Goal: Check status: Check status

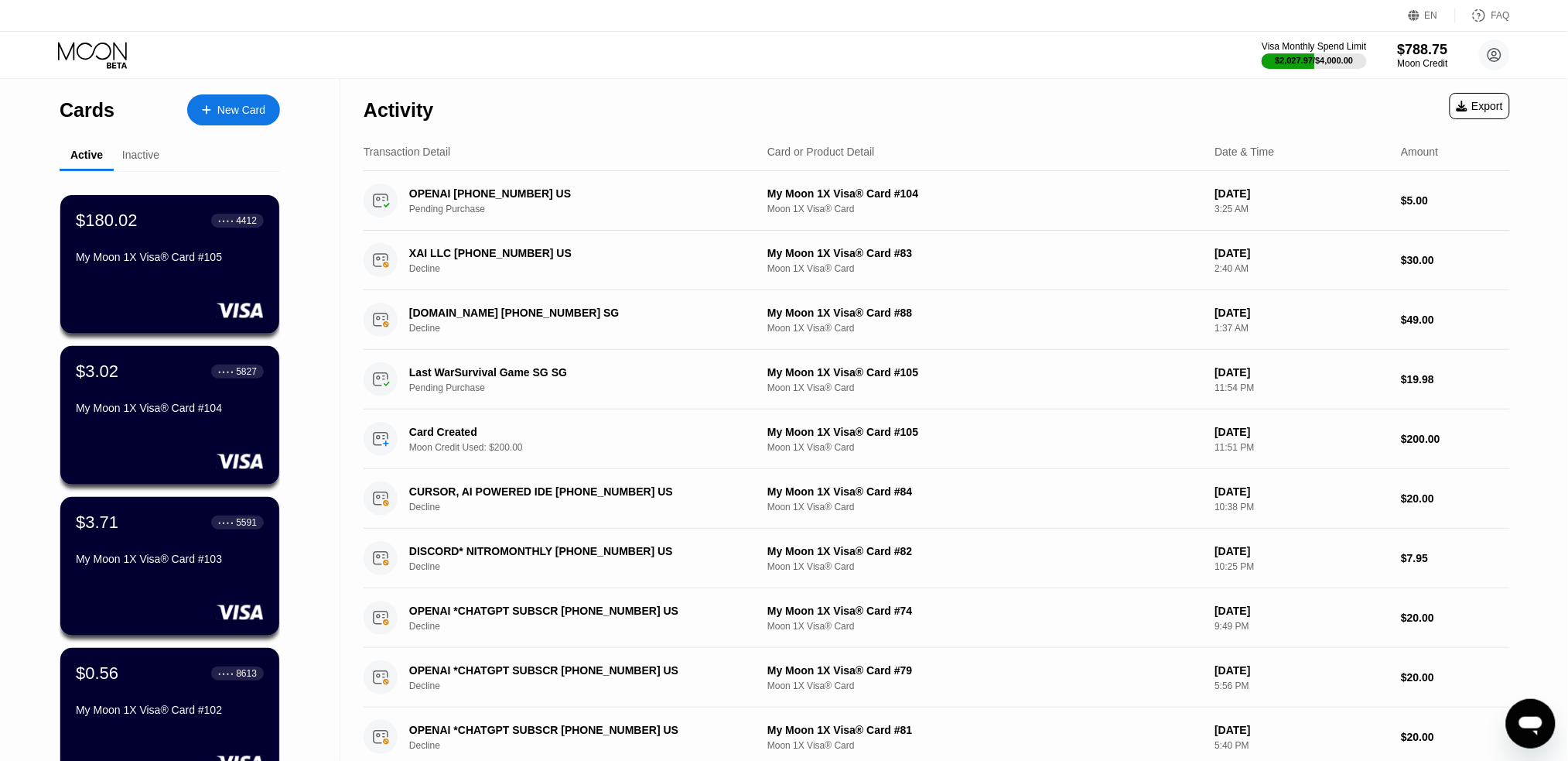
click at [199, 290] on div "$180.02 ● ● ● ● 4412 My Moon 1X Visa® Card #105" at bounding box center [169, 264] width 219 height 138
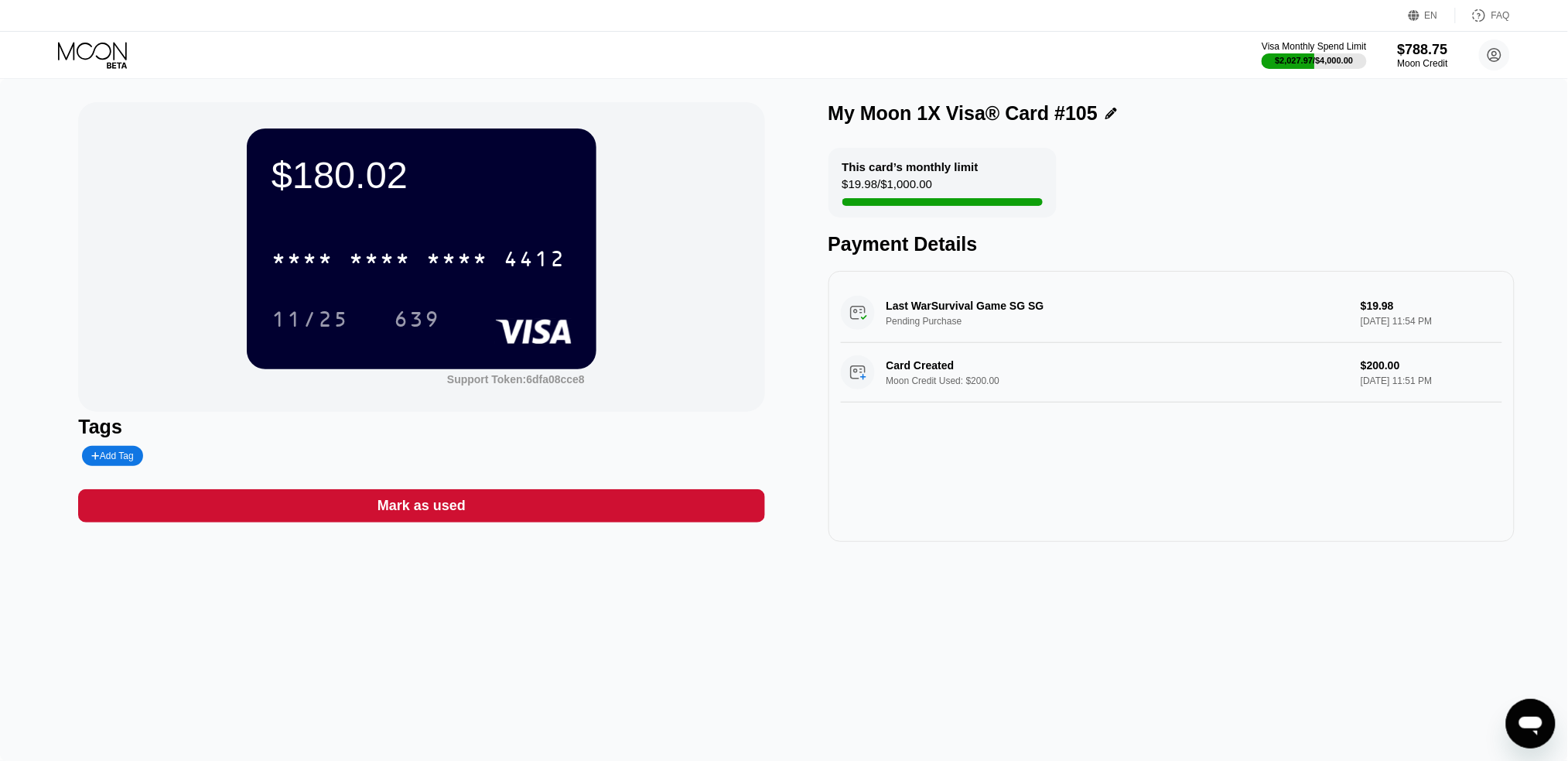
click at [426, 252] on div "* * * * * * * * * * * * 4412" at bounding box center [418, 258] width 312 height 38
click at [322, 318] on div "11/25" at bounding box center [309, 321] width 78 height 25
click at [423, 316] on div "639" at bounding box center [417, 321] width 46 height 25
click at [61, 45] on icon at bounding box center [94, 55] width 72 height 27
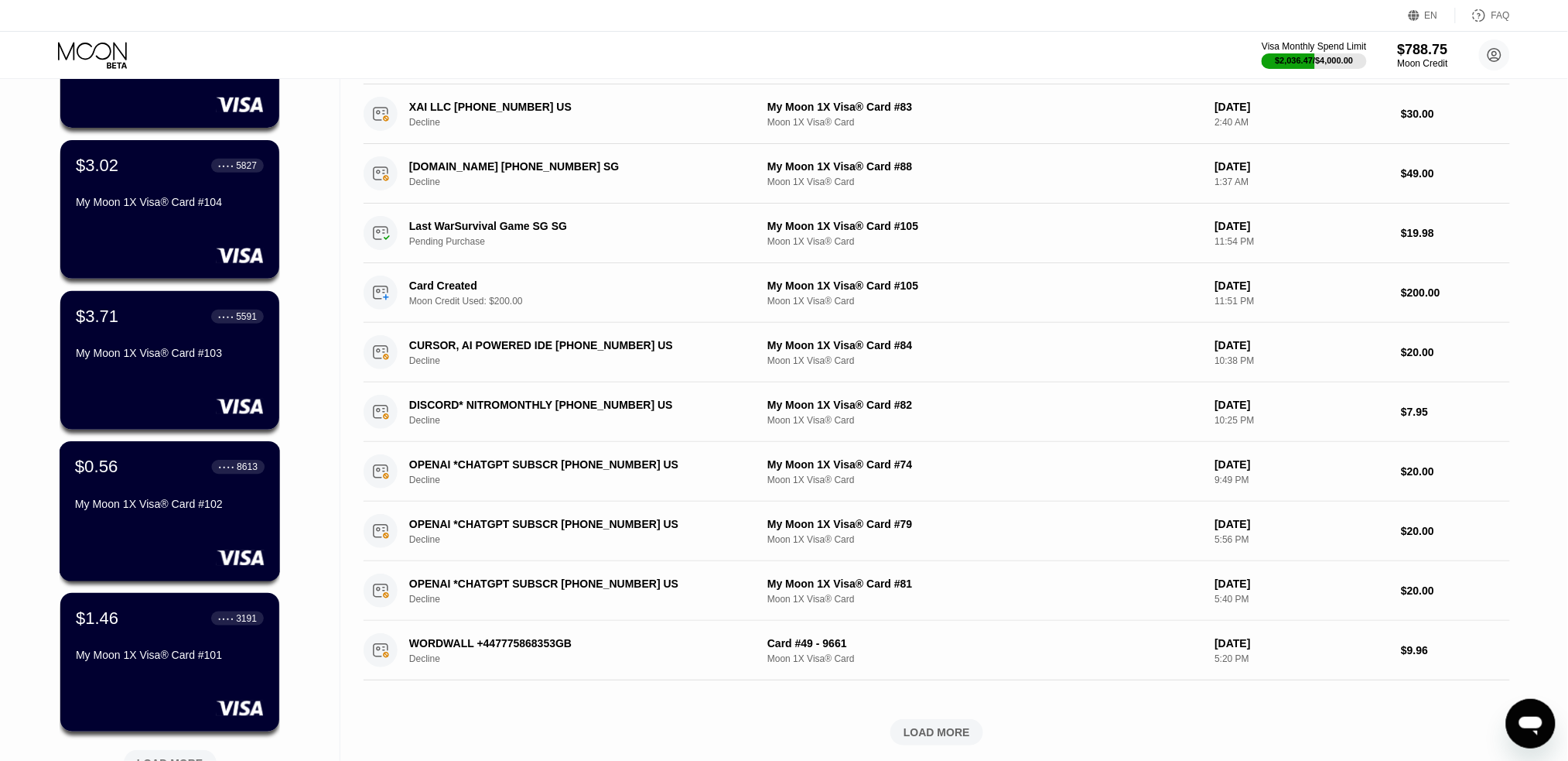
scroll to position [495, 0]
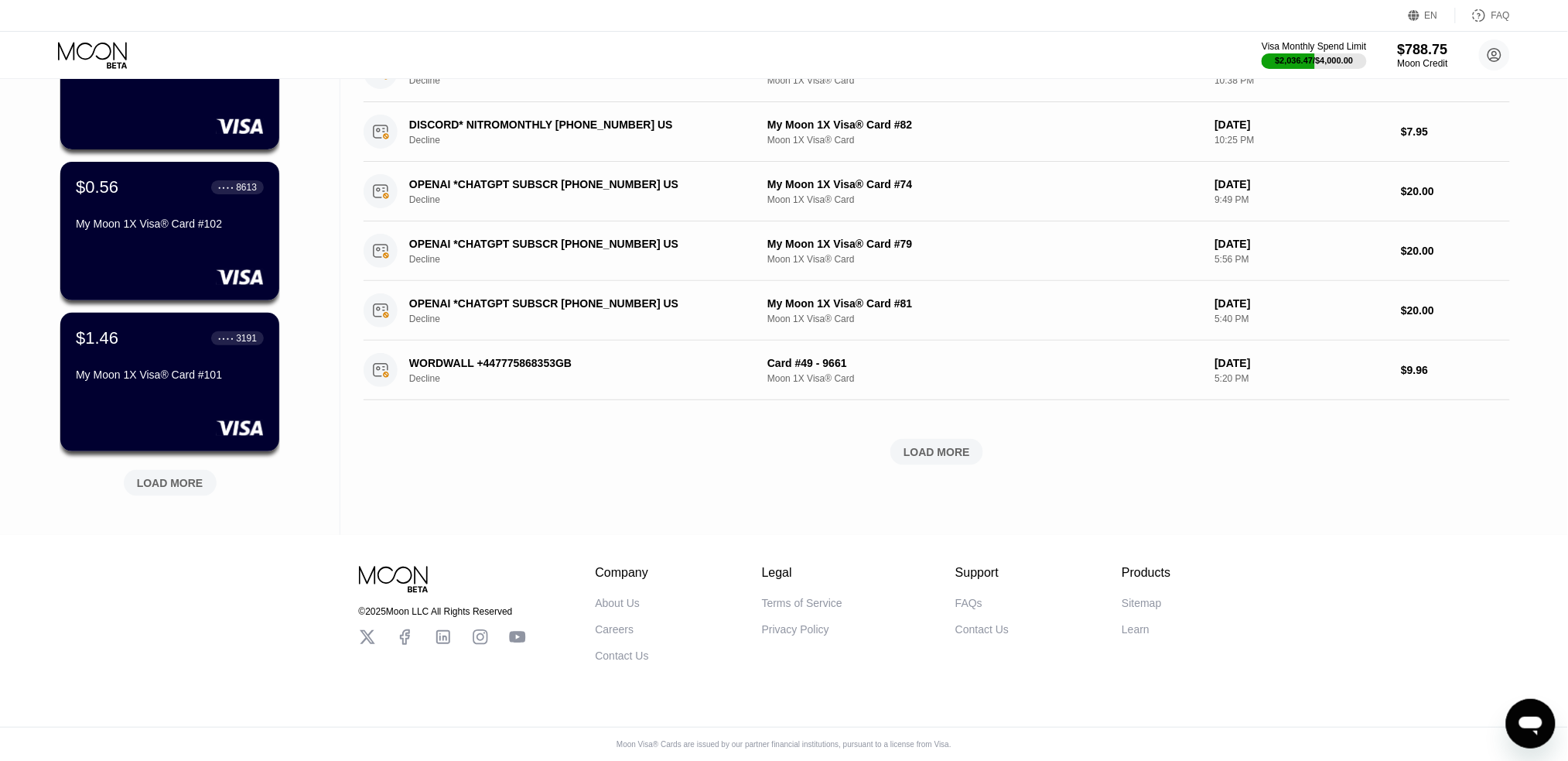
click at [149, 481] on div "LOAD MORE" at bounding box center [170, 483] width 67 height 14
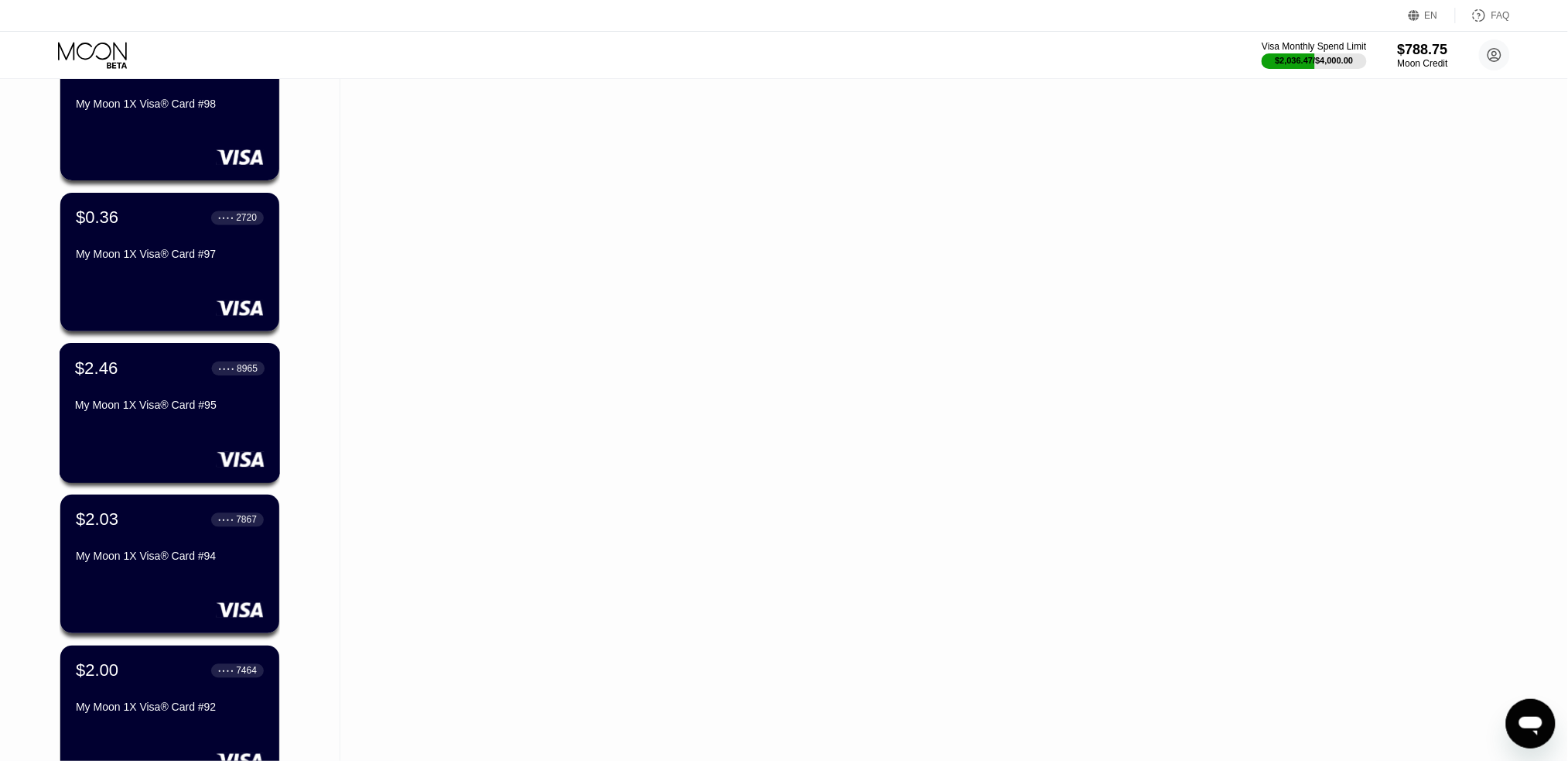
scroll to position [1249, 0]
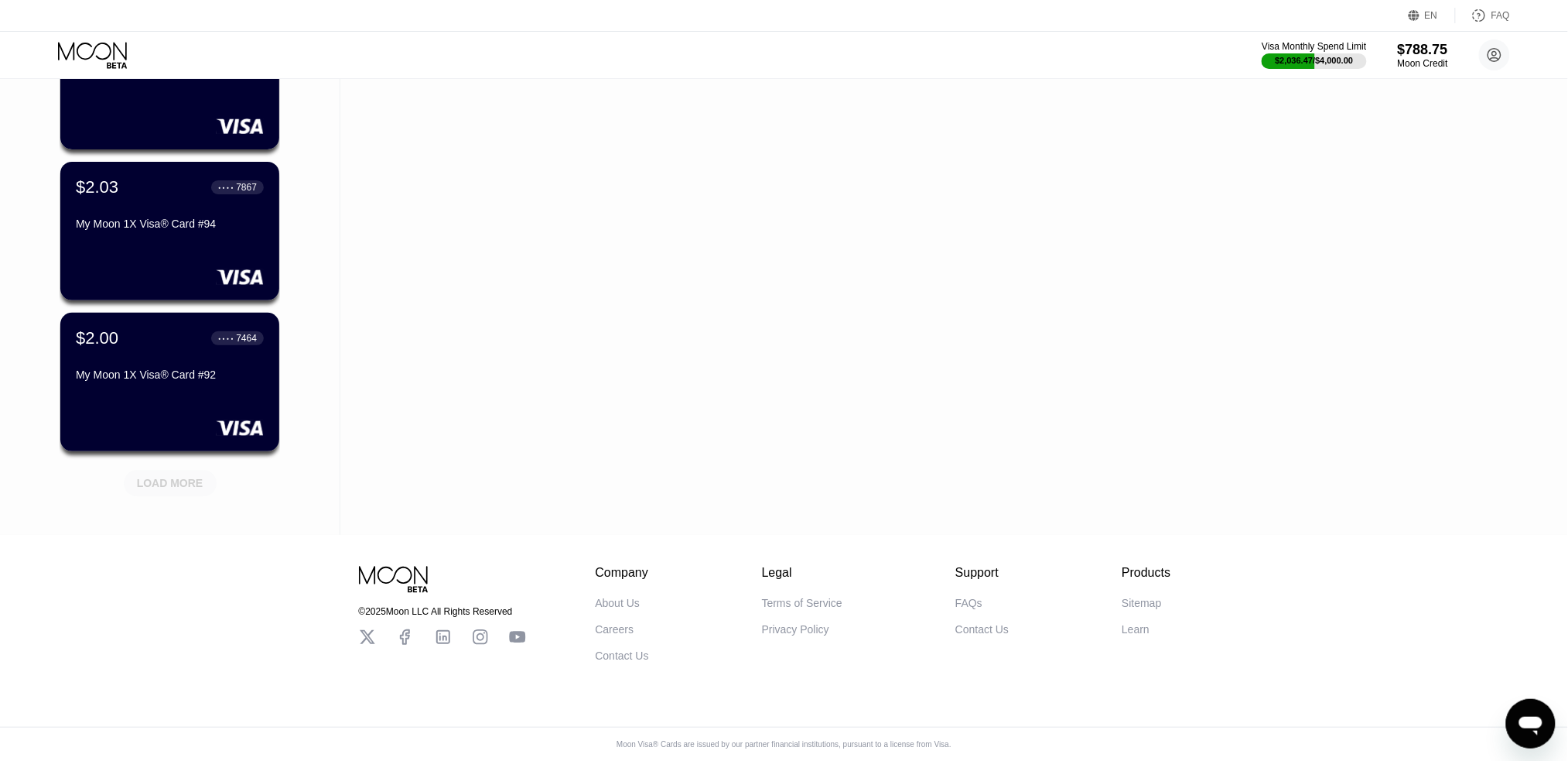
click at [146, 476] on div "LOAD MORE" at bounding box center [170, 483] width 67 height 14
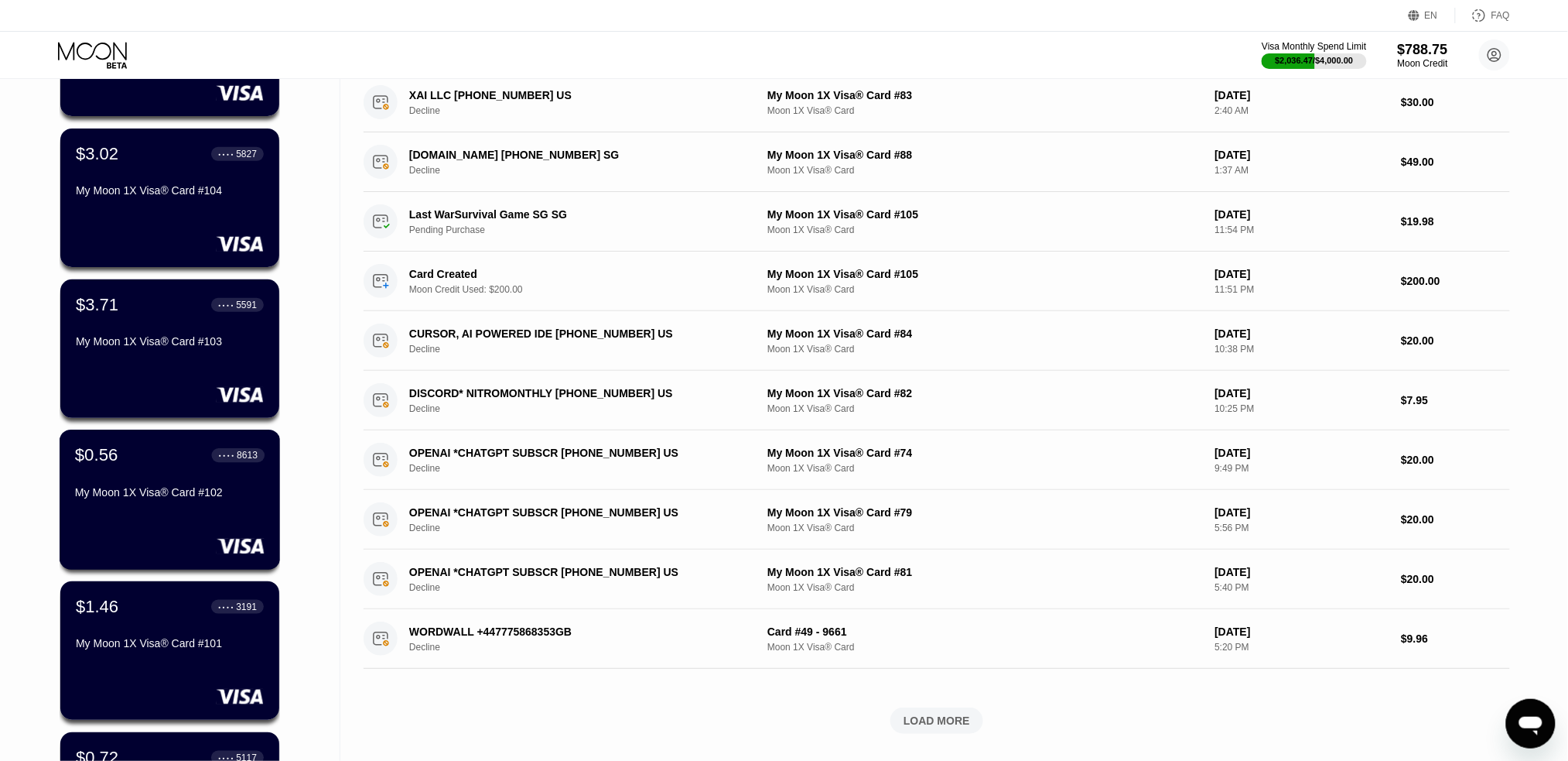
scroll to position [0, 0]
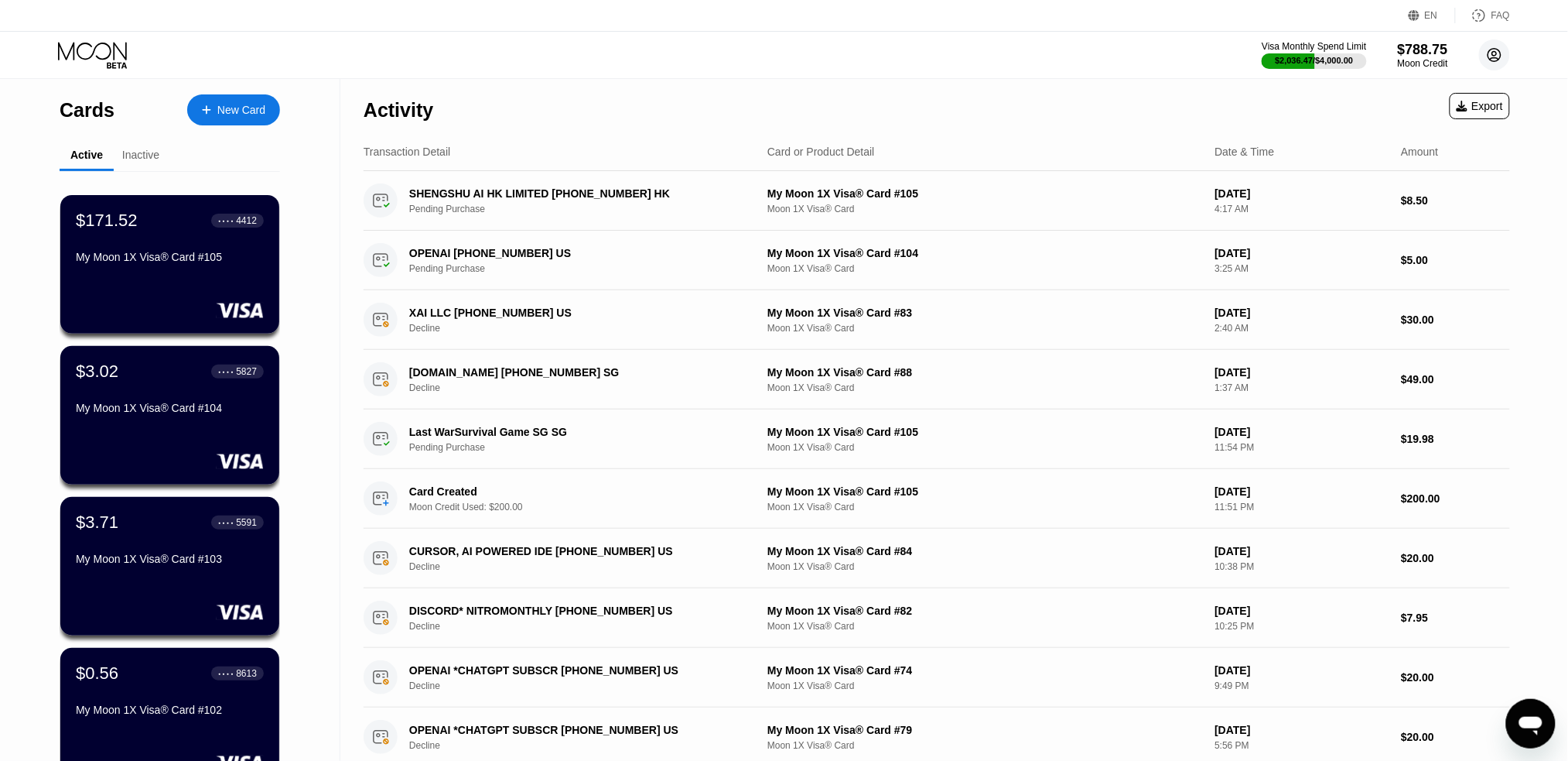
click at [1494, 46] on circle at bounding box center [1495, 54] width 31 height 31
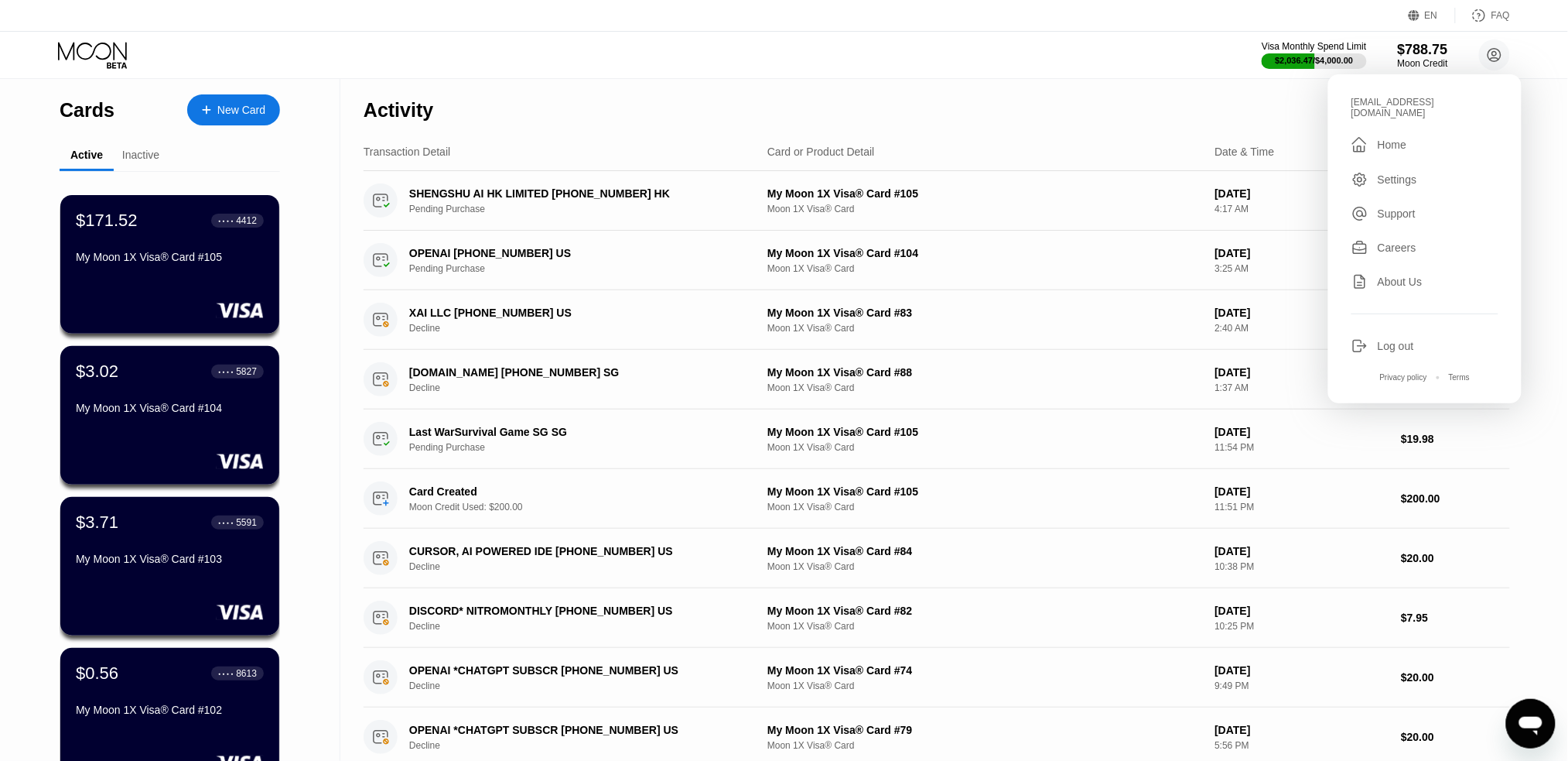
click at [429, 62] on div "Visa Monthly Spend Limit $2,036.47 / $4,000.00 $788.75 Moon Credit selsamta@gma…" at bounding box center [784, 55] width 1568 height 46
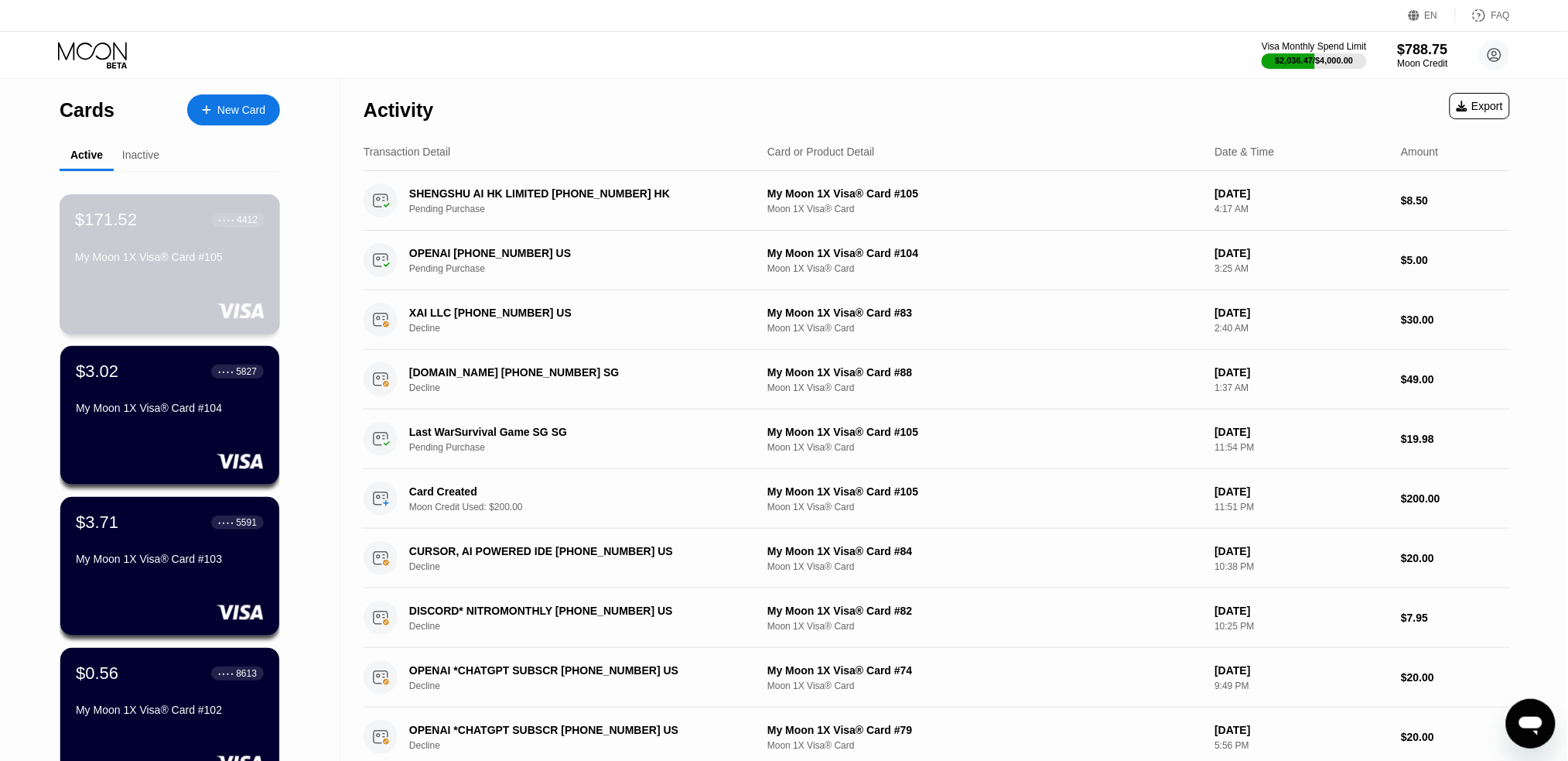
click at [154, 260] on div "My Moon 1X Visa® Card #105" at bounding box center [169, 257] width 190 height 12
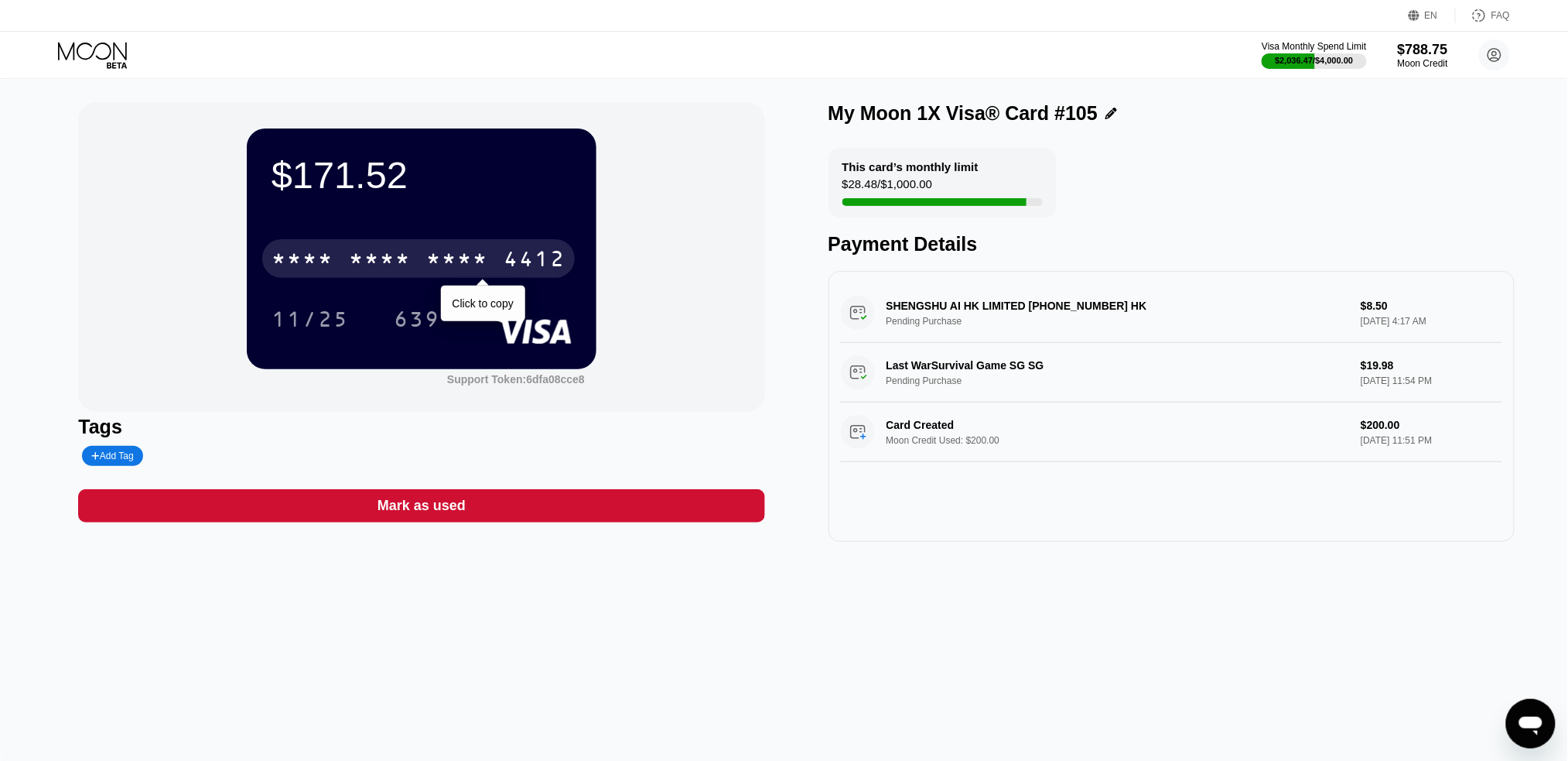
click at [478, 260] on div "* * * *" at bounding box center [457, 261] width 62 height 25
click at [328, 335] on div "11/25" at bounding box center [309, 318] width 101 height 38
click at [429, 320] on div "639" at bounding box center [417, 321] width 46 height 25
click at [367, 260] on div "6500" at bounding box center [379, 261] width 62 height 25
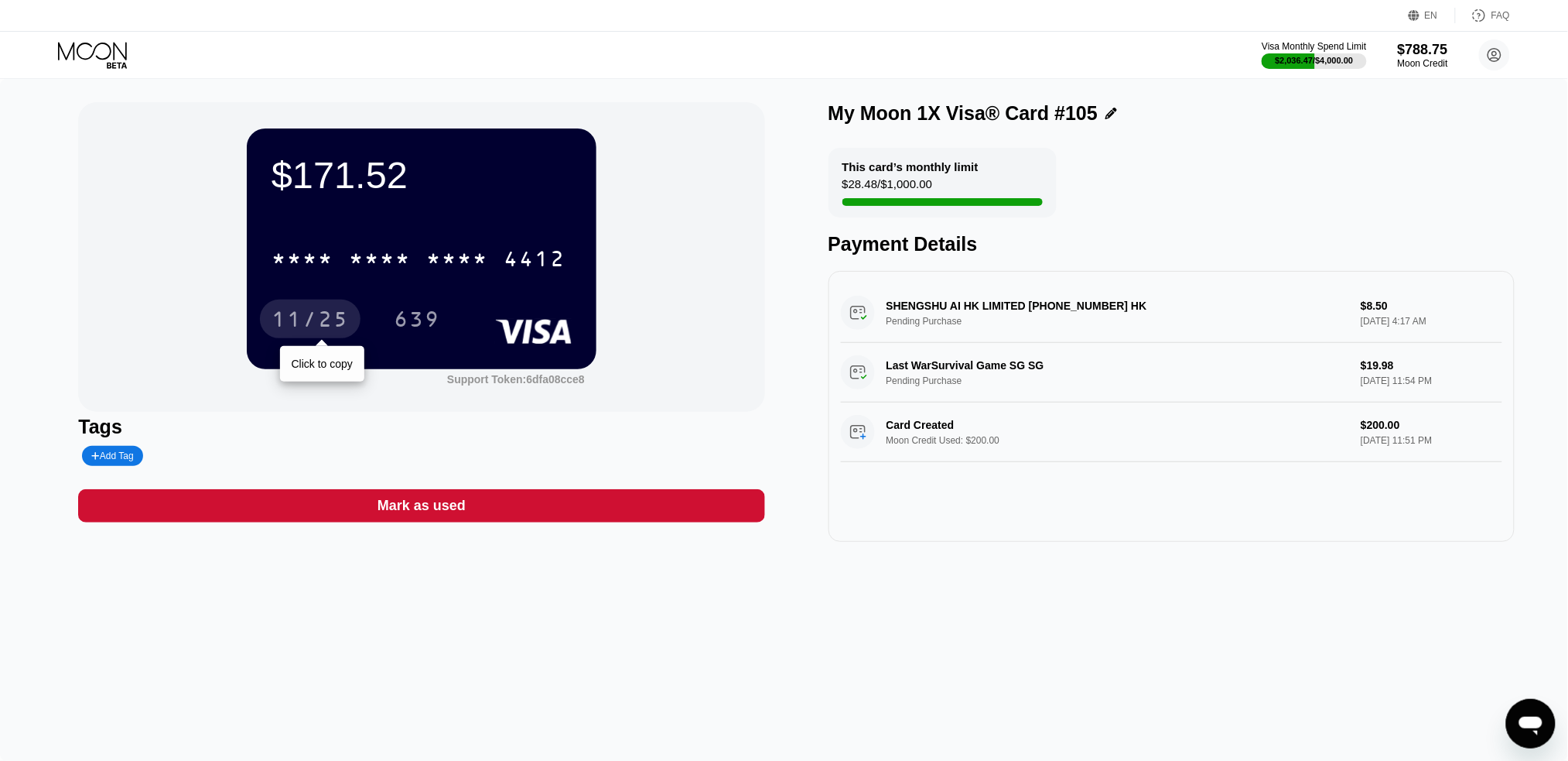
click at [319, 324] on div "11/25" at bounding box center [309, 321] width 78 height 25
click at [410, 318] on div "639" at bounding box center [417, 321] width 46 height 25
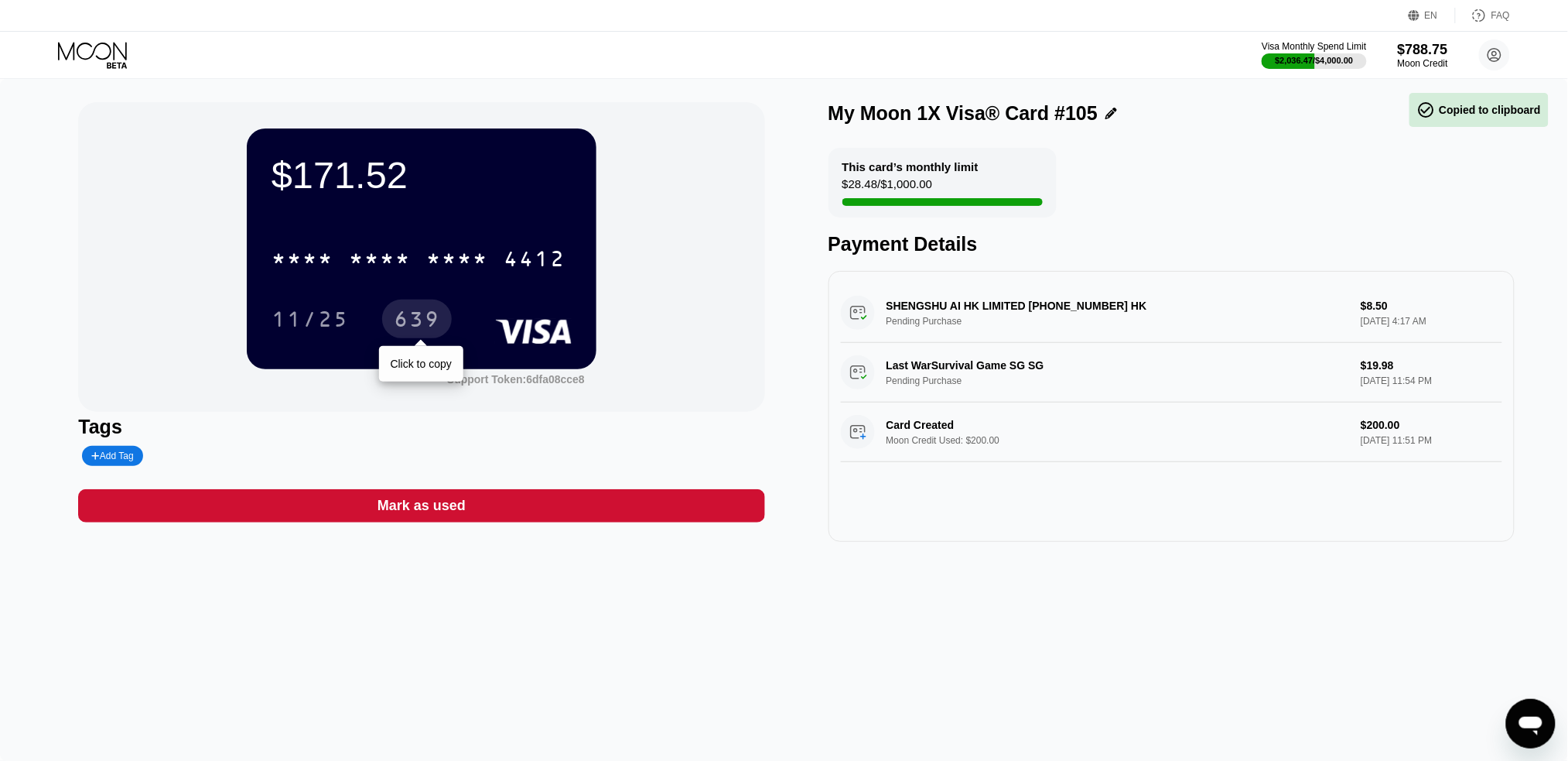
click at [411, 318] on div "639" at bounding box center [417, 321] width 46 height 25
click at [735, 150] on div "$171.52 * * * * * * * * * * * * 4412 11/25 639 Support Token: 6dfa08cce8" at bounding box center [421, 257] width 686 height 310
